Goal: Task Accomplishment & Management: Manage account settings

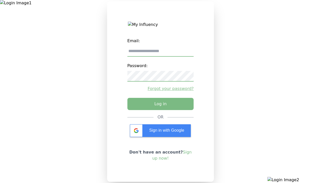
click at [160, 53] on input "email" at bounding box center [160, 51] width 66 height 11
type input "**********"
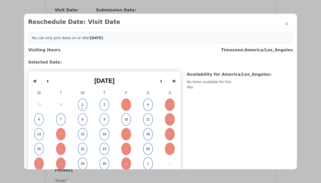
click at [39, 119] on abbr "6" at bounding box center [39, 119] width 2 height 5
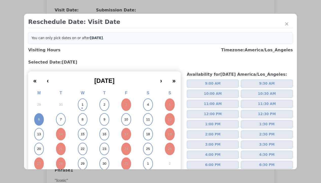
click at [211, 134] on span "2:00 PM" at bounding box center [212, 134] width 15 height 5
click at [80, 115] on div "Update Submission Date" at bounding box center [81, 114] width 42 height 5
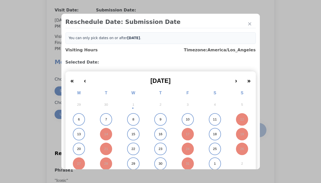
click at [78, 119] on abbr "6" at bounding box center [79, 119] width 2 height 5
click at [249, 130] on div "Submit Date Change" at bounding box center [248, 130] width 25 height 10
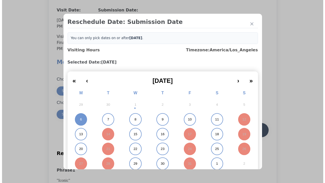
scroll to position [446, 0]
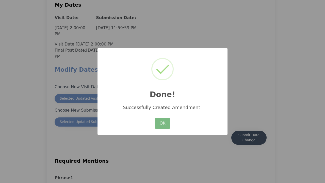
click at [162, 123] on button "OK" at bounding box center [162, 123] width 15 height 11
